Goal: Find specific page/section: Find specific page/section

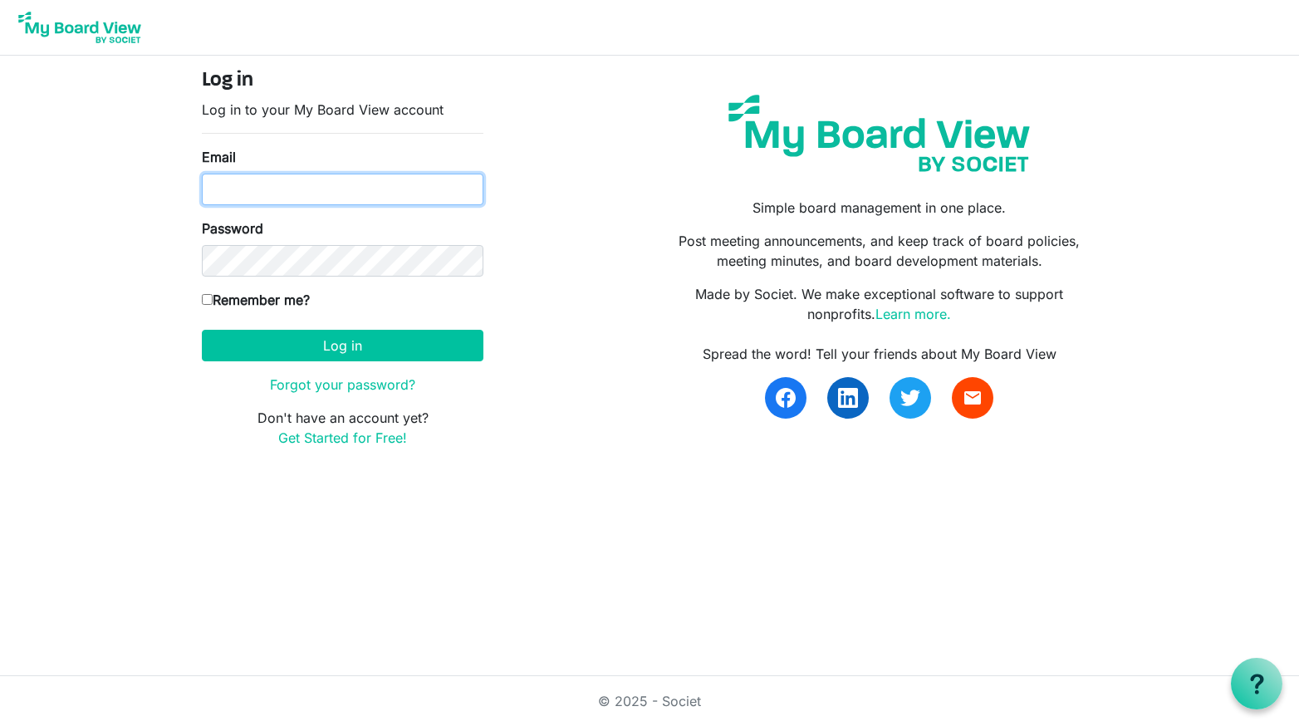
click at [261, 194] on input "Email" at bounding box center [343, 190] width 282 height 32
type input "rsaacke@wsfb.com"
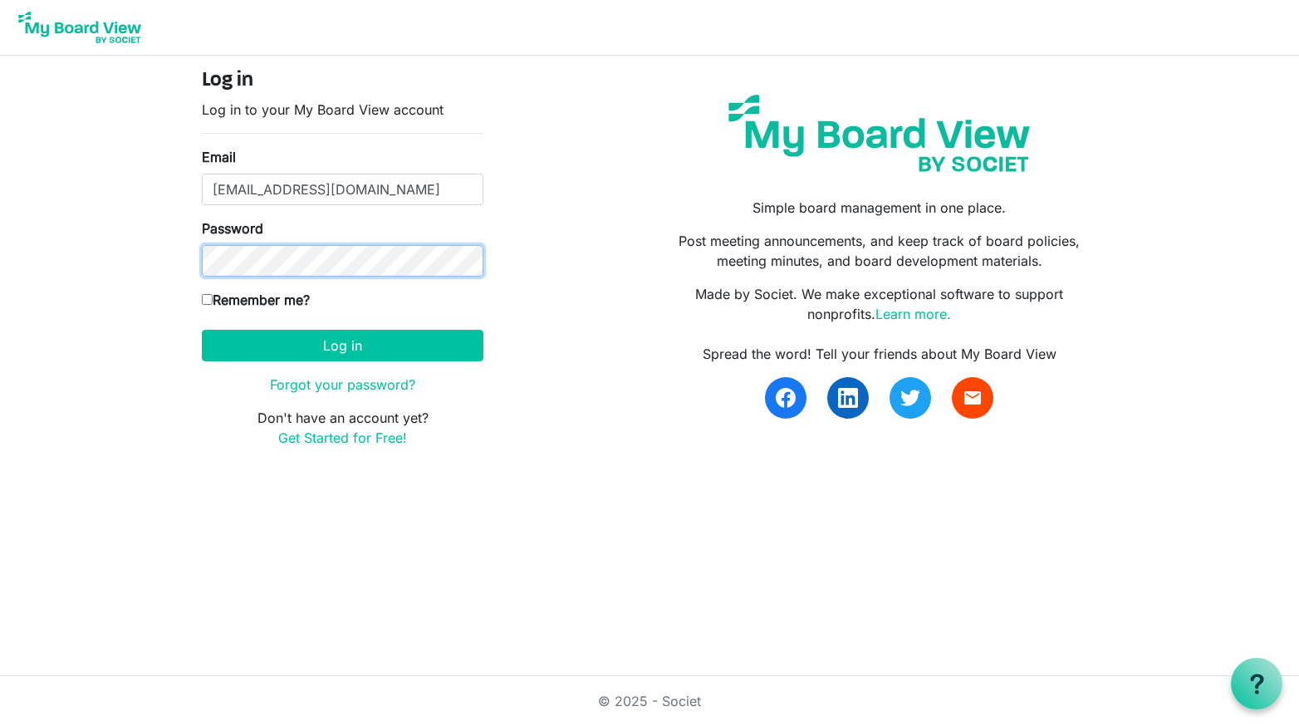
click at [202, 330] on button "Log in" at bounding box center [343, 346] width 282 height 32
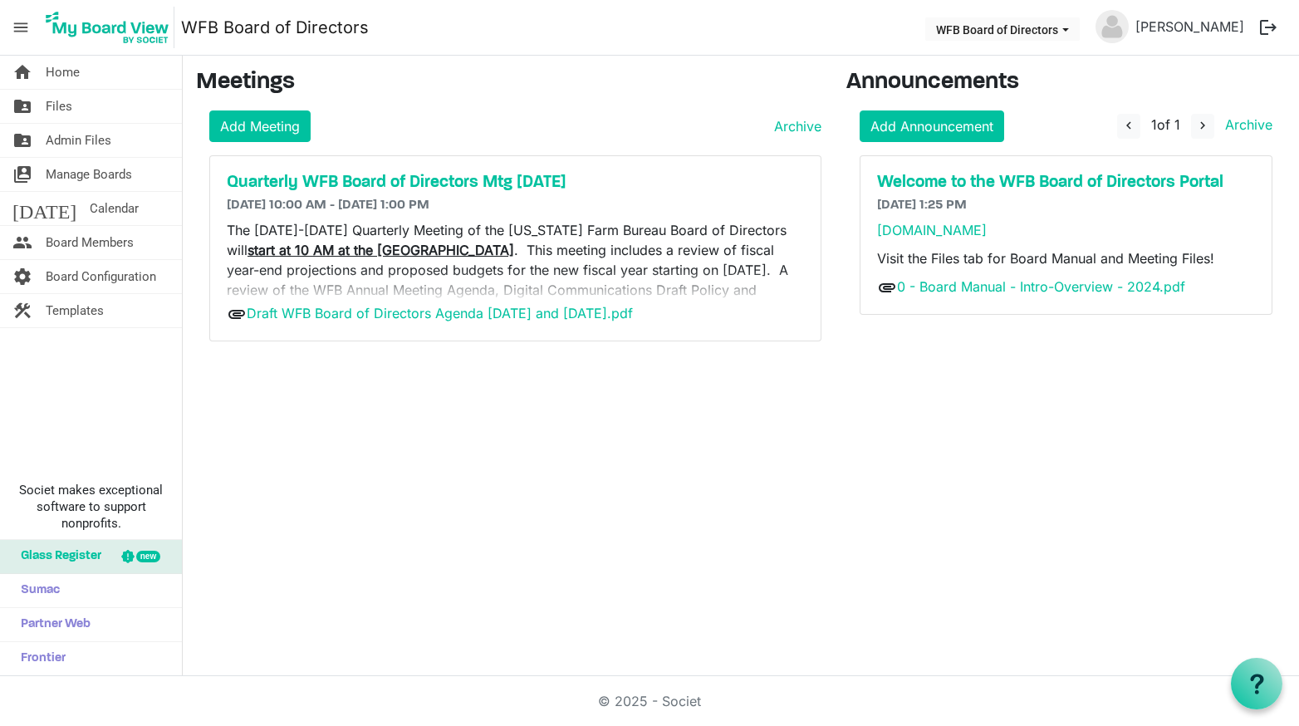
click at [1194, 465] on div "home Home folder_shared Files folder_shared Admin Files switch_account Manage B…" at bounding box center [649, 366] width 1299 height 620
click at [786, 124] on link "Archive" at bounding box center [795, 126] width 54 height 20
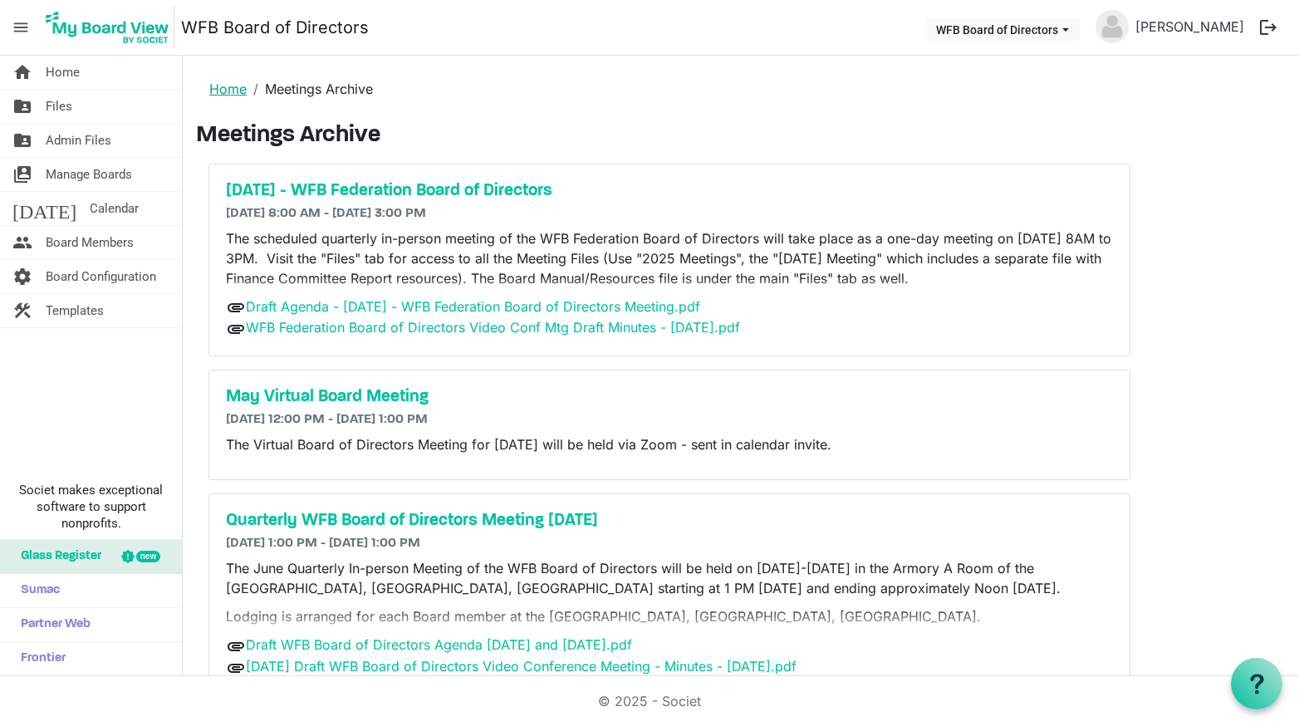
click at [233, 91] on link "Home" at bounding box center [227, 89] width 37 height 17
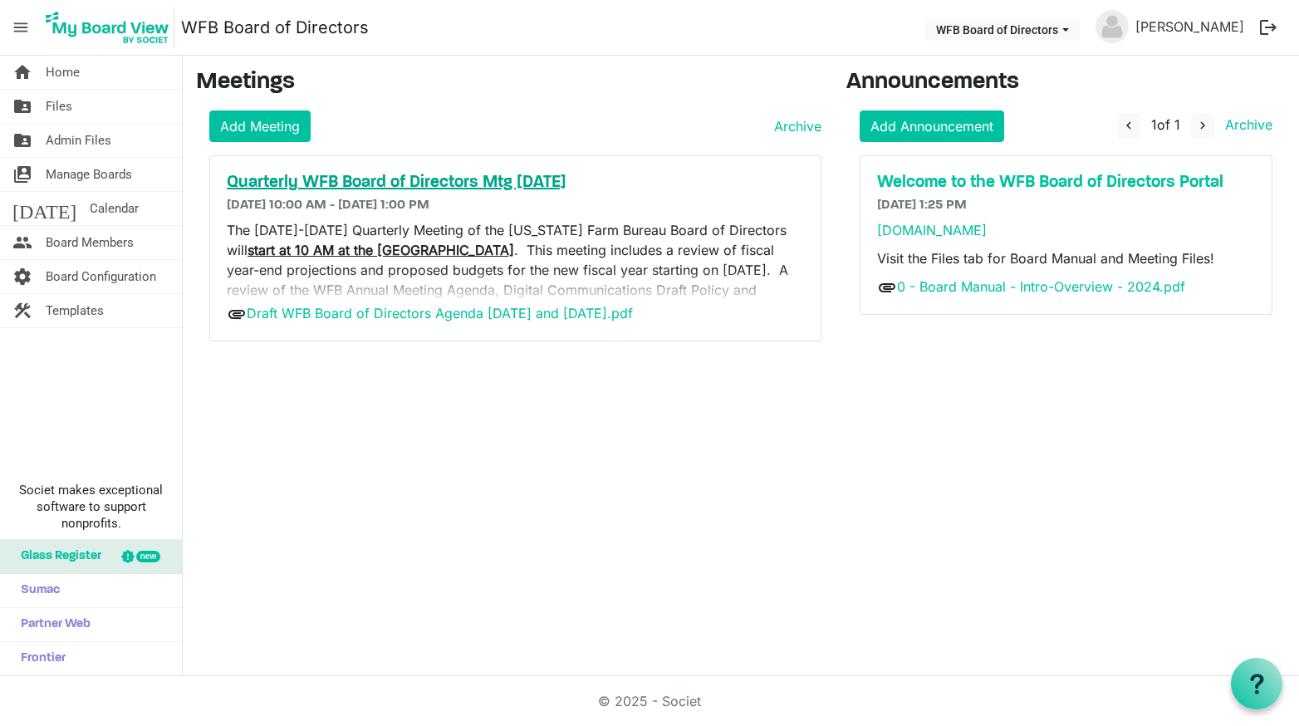
click at [394, 176] on h5 "Quarterly WFB Board of Directors Mtg [DATE]" at bounding box center [515, 183] width 577 height 20
